Goal: Transaction & Acquisition: Purchase product/service

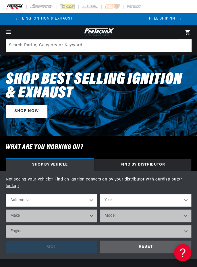
scroll to position [0, 152]
click at [118, 205] on select "Year [DATE] 2025 2024 2023 2022 2021 2020 2019 2018 2017 2016 2015 2014 2013 20…" at bounding box center [145, 200] width 91 height 13
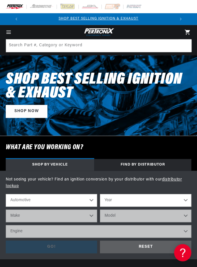
select select "1986"
click at [100, 194] on select "Year [DATE] 2025 2024 2023 2022 2021 2020 2019 2018 2017 2016 2015 2014 2013 20…" at bounding box center [145, 200] width 91 height 13
select select "1986"
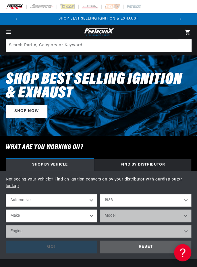
click at [46, 219] on select "Make American Motors Bentley Buick Cadillac Chevrolet Chrysler Dodge Excalibur …" at bounding box center [51, 215] width 91 height 13
select select "Ford"
click at [6, 209] on select "Make American Motors Bentley Buick Cadillac Chevrolet Chrysler Dodge Excalibur …" at bounding box center [51, 215] width 91 height 13
select select "Ford"
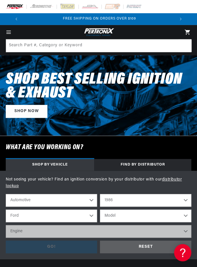
click at [123, 216] on select "Model Bronco Bronco II E-150 Econoline E-150 Econoline Club Wagon E-250 Econoli…" at bounding box center [145, 215] width 91 height 13
click at [113, 218] on select "Model Bronco Bronco II E-150 Econoline E-150 Econoline Club Wagon E-250 Econoli…" at bounding box center [145, 215] width 91 height 13
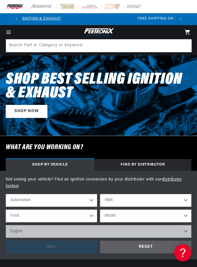
scroll to position [0, 0]
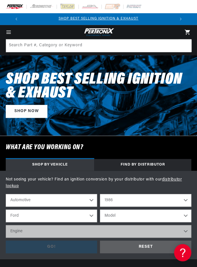
click at [75, 219] on select "American Motors Bentley Buick Cadillac Chevrolet Chrysler Dodge Excalibur Ford …" at bounding box center [51, 215] width 91 height 13
click at [122, 202] on select "2026 2025 2024 2023 2022 2021 2020 2019 2018 2017 2016 2015 2014 2013 2012 2011…" at bounding box center [145, 200] width 91 height 13
click at [100, 194] on select "2026 2025 2024 2023 2022 2021 2020 2019 2018 2017 2016 2015 2014 2013 2012 2011…" at bounding box center [145, 200] width 91 height 13
select select "1990"
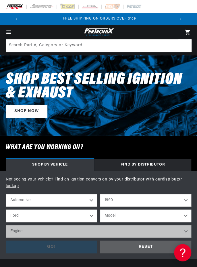
click at [119, 217] on select "Model Bronco Bronco II Country Squire E-150 Econoline E-150 Econoline Club Wago…" at bounding box center [145, 215] width 91 height 13
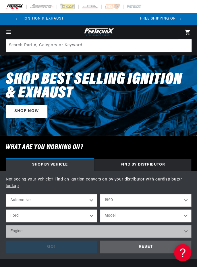
scroll to position [0, 0]
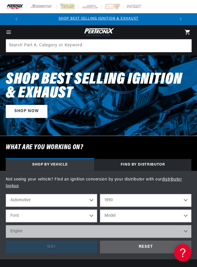
click at [77, 122] on div "Shop Best Selling Ignition & Exhaust SHOP NOW" at bounding box center [98, 95] width 197 height 68
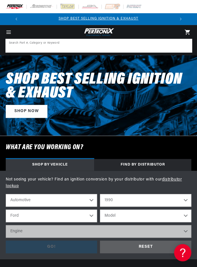
click at [68, 46] on input at bounding box center [98, 45] width 185 height 13
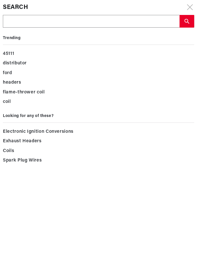
scroll to position [0, 152]
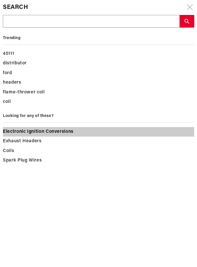
click at [50, 131] on span "Electronic Ignition Conversions" at bounding box center [38, 132] width 71 height 8
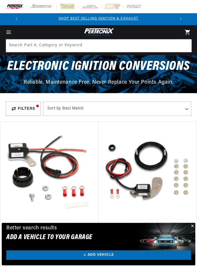
click at [191, 229] on button "Close" at bounding box center [191, 226] width 7 height 7
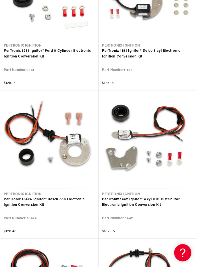
scroll to position [0, 152]
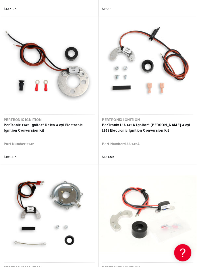
scroll to position [0, 152]
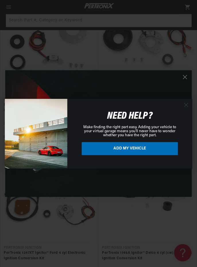
scroll to position [1857, 0]
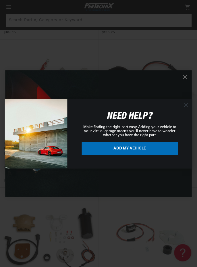
click at [190, 78] on div "Close dialog NEED HELP? Make finding the right part easy. Adding your vehicle t…" at bounding box center [98, 133] width 197 height 267
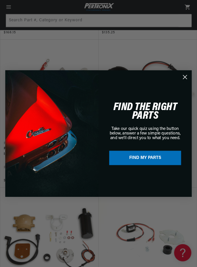
click at [183, 81] on icon "Close dialog" at bounding box center [184, 76] width 9 height 9
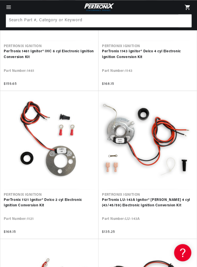
scroll to position [0, 152]
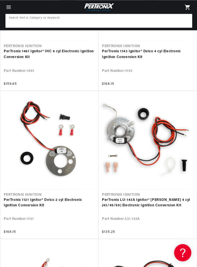
click at [84, 21] on input at bounding box center [98, 20] width 185 height 13
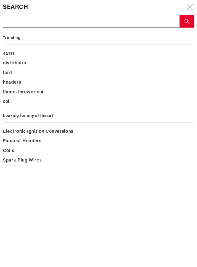
type input "E"
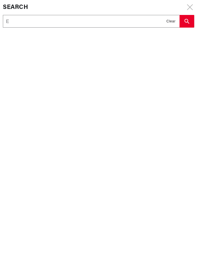
type input "Es"
type input "Ess"
type input "Esse"
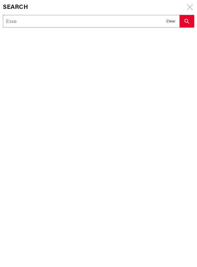
type input "Esse"
type input "Essex"
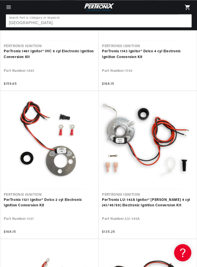
scroll to position [0, 0]
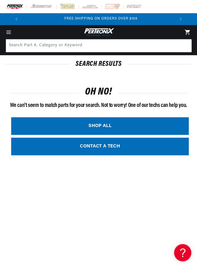
scroll to position [0, 152]
click at [8, 30] on icon "Menu" at bounding box center [9, 30] width 4 height 0
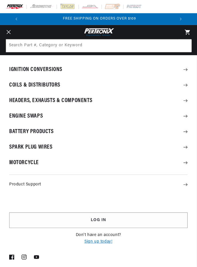
click at [54, 69] on summary "Ignition Conversions" at bounding box center [98, 69] width 197 height 15
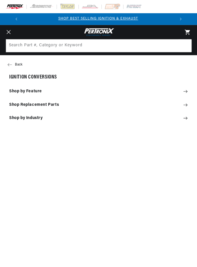
scroll to position [0, 0]
click at [41, 104] on summary "Shop Replacement Parts" at bounding box center [98, 104] width 197 height 13
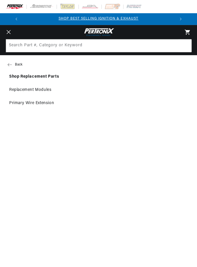
click at [13, 62] on button "Back" at bounding box center [98, 64] width 197 height 11
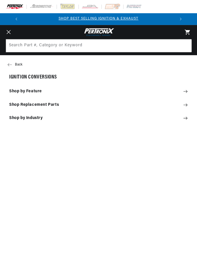
click at [29, 91] on summary "Shop by Feature" at bounding box center [98, 91] width 197 height 13
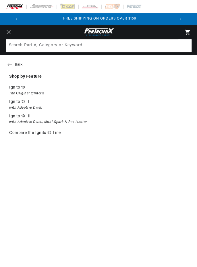
scroll to position [0, 152]
click at [13, 65] on button "Back" at bounding box center [98, 64] width 197 height 11
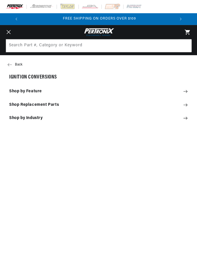
click at [40, 114] on summary "Shop by Industry" at bounding box center [98, 118] width 197 height 13
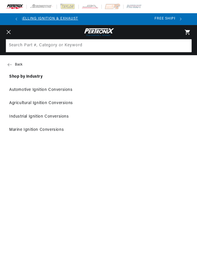
scroll to position [0, 0]
click at [50, 88] on link "Automotive Ignition Conversions" at bounding box center [98, 90] width 197 height 13
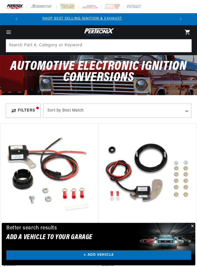
scroll to position [0, 152]
click at [194, 225] on button "Close" at bounding box center [191, 226] width 7 height 7
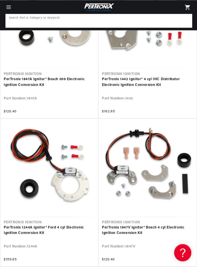
click at [105, 19] on input at bounding box center [98, 20] width 185 height 13
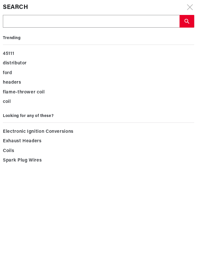
type input "1"
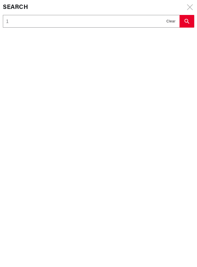
type input "18"
type input "186"
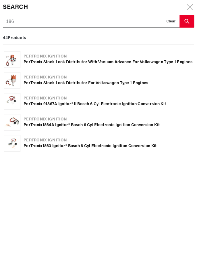
type input "1869"
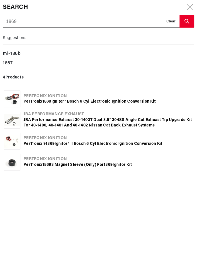
scroll to position [0, 152]
type input "1869"
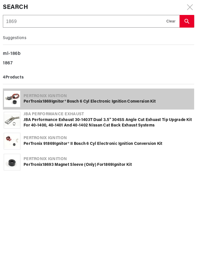
click at [94, 98] on div "Pertronix Ignition" at bounding box center [109, 96] width 170 height 6
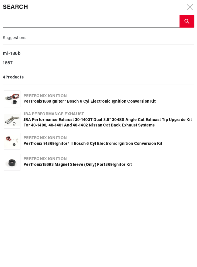
scroll to position [727, 0]
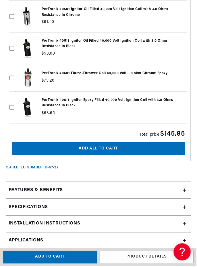
scroll to position [629, 0]
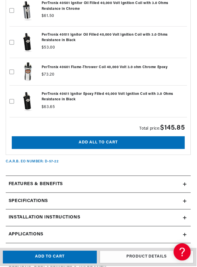
click at [20, 188] on h2 "Features & Benefits" at bounding box center [36, 184] width 54 height 7
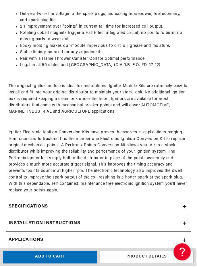
scroll to position [0, 136]
click at [108, 211] on div "Specifications" at bounding box center [95, 206] width 178 height 7
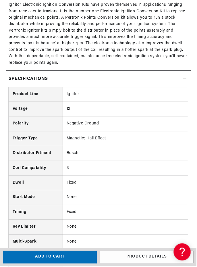
scroll to position [946, 0]
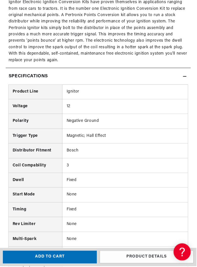
click at [92, 80] on div "Specifications" at bounding box center [95, 76] width 178 height 7
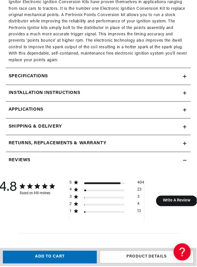
click at [99, 97] on div "Installation instructions" at bounding box center [95, 93] width 178 height 7
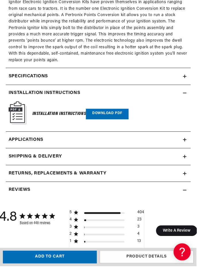
scroll to position [0, 152]
click at [109, 119] on link "Download PDF" at bounding box center [107, 114] width 43 height 11
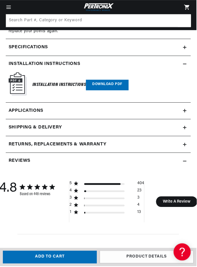
scroll to position [962, 0]
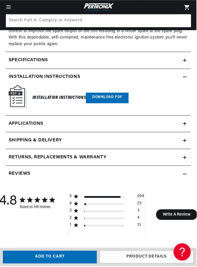
click at [12, 144] on h2 "Shipping & Delivery" at bounding box center [35, 140] width 53 height 7
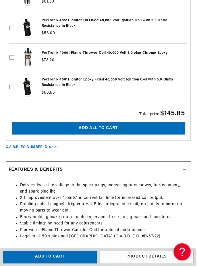
scroll to position [645, 0]
